Goal: Check status

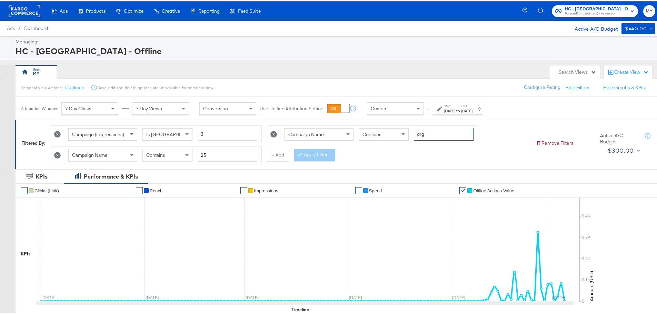
click at [427, 129] on input "org" at bounding box center [444, 133] width 60 height 13
type input "bed"
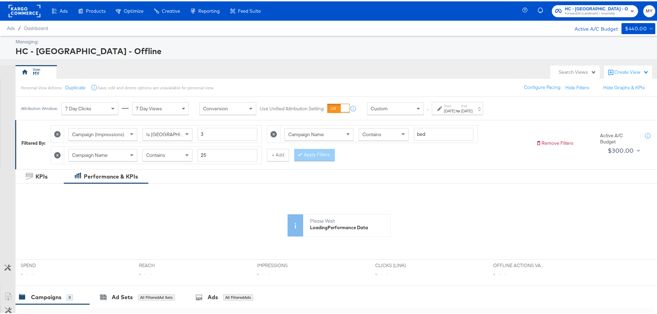
click at [455, 106] on label "Start:" at bounding box center [449, 104] width 11 height 4
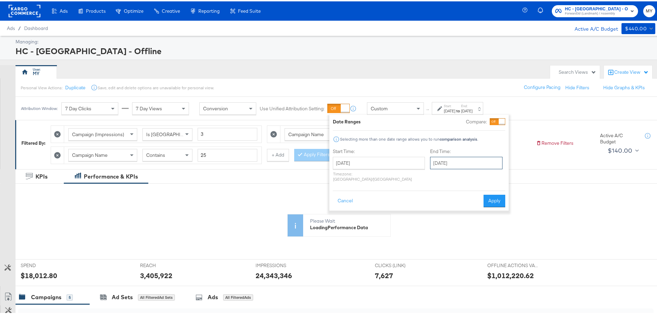
click at [440, 159] on input "[DATE]" at bounding box center [466, 162] width 72 height 12
click at [456, 203] on td "7" at bounding box center [462, 206] width 12 height 10
type input "[DATE]"
click at [488, 197] on button "Apply" at bounding box center [495, 199] width 22 height 12
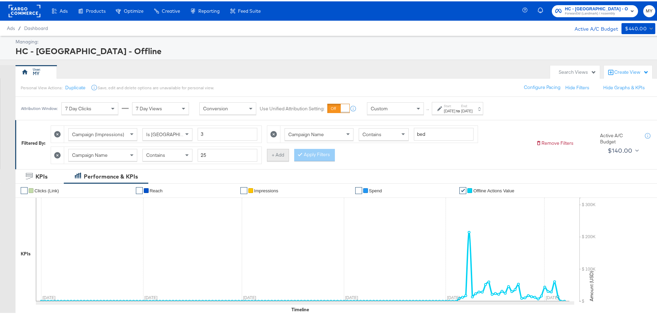
click at [285, 151] on button "+ Add" at bounding box center [278, 154] width 22 height 12
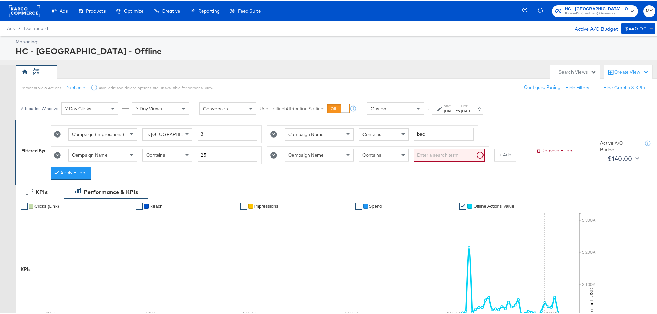
click at [428, 153] on input "search" at bounding box center [449, 154] width 71 height 13
type input "[PERSON_NAME]"
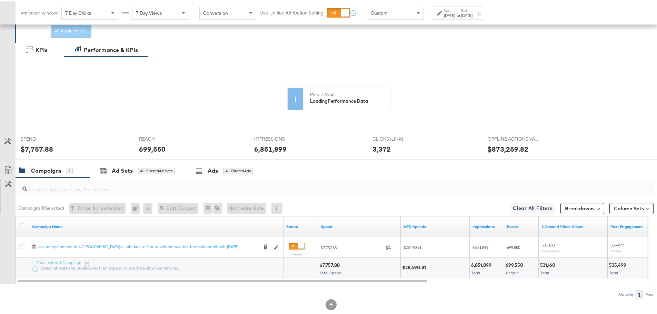
scroll to position [156, 0]
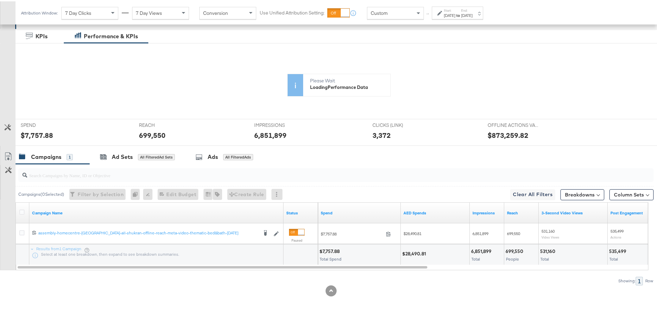
click at [420, 254] on div "$28,490.81" at bounding box center [415, 252] width 26 height 7
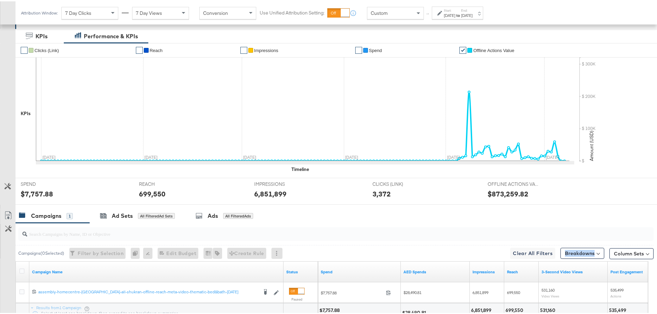
click at [420, 254] on div "Campaigns ( 0 Selected) Filter by Selection Filter 0 campaigns 0 Rename 0 campa…" at bounding box center [335, 252] width 638 height 16
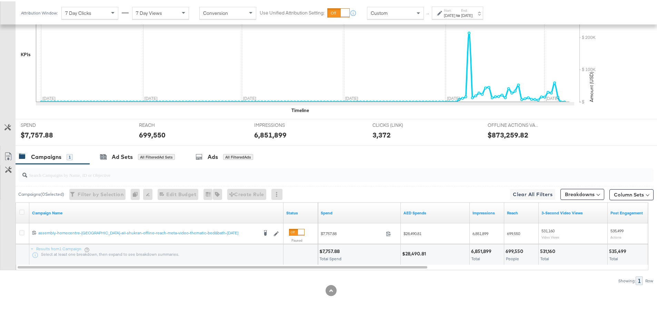
click at [415, 256] on div "$28,490.81" at bounding box center [415, 252] width 26 height 7
copy div "28,490.81"
